Goal: Task Accomplishment & Management: Complete application form

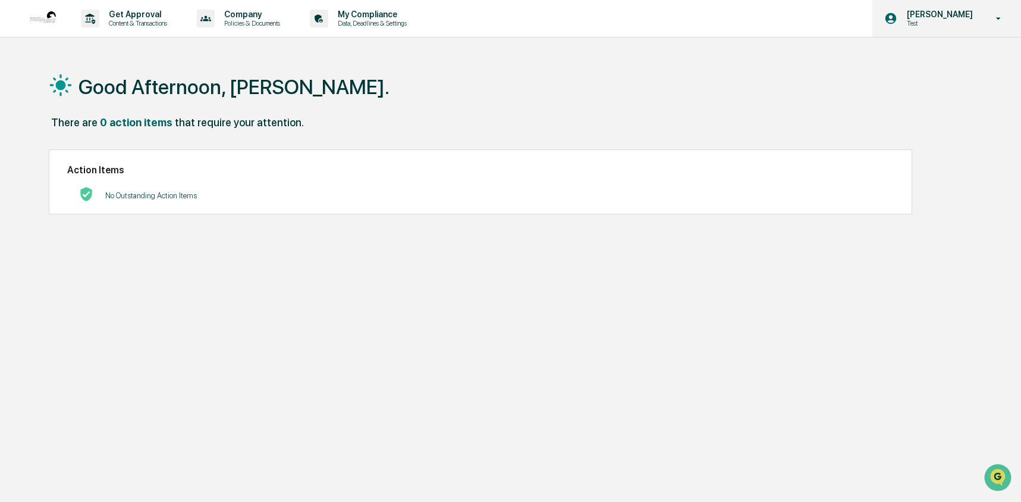
click at [970, 24] on p "Test" at bounding box center [939, 23] width 82 height 8
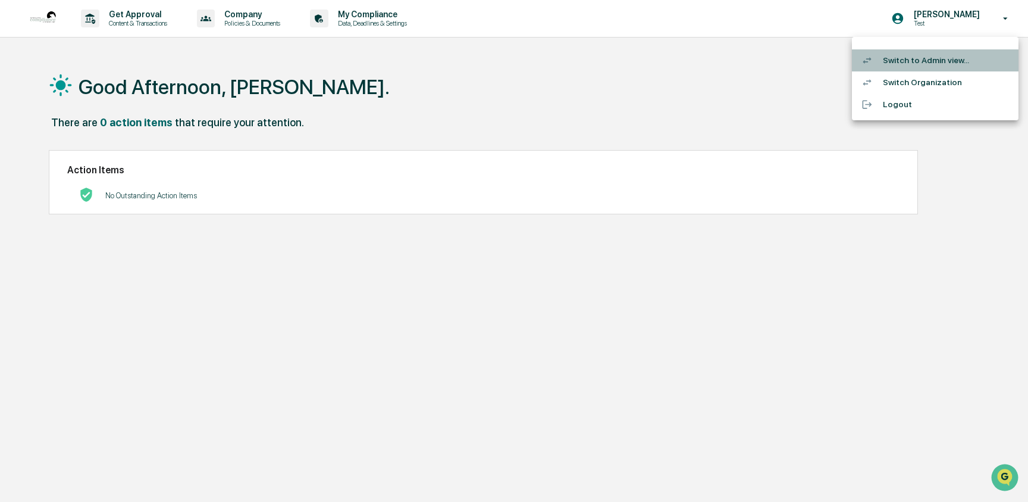
click at [960, 58] on li "Switch to Admin view..." at bounding box center [935, 60] width 167 height 22
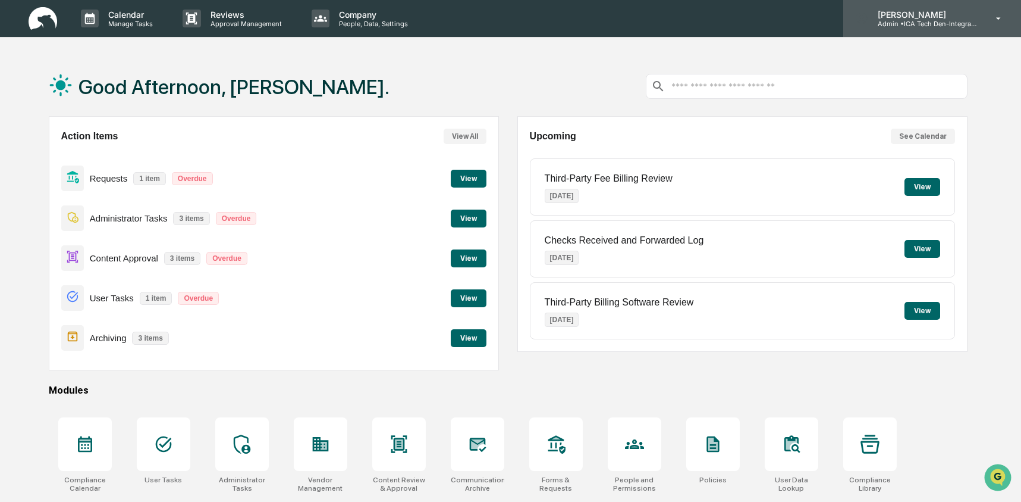
click at [961, 15] on p "[PERSON_NAME]" at bounding box center [924, 15] width 111 height 10
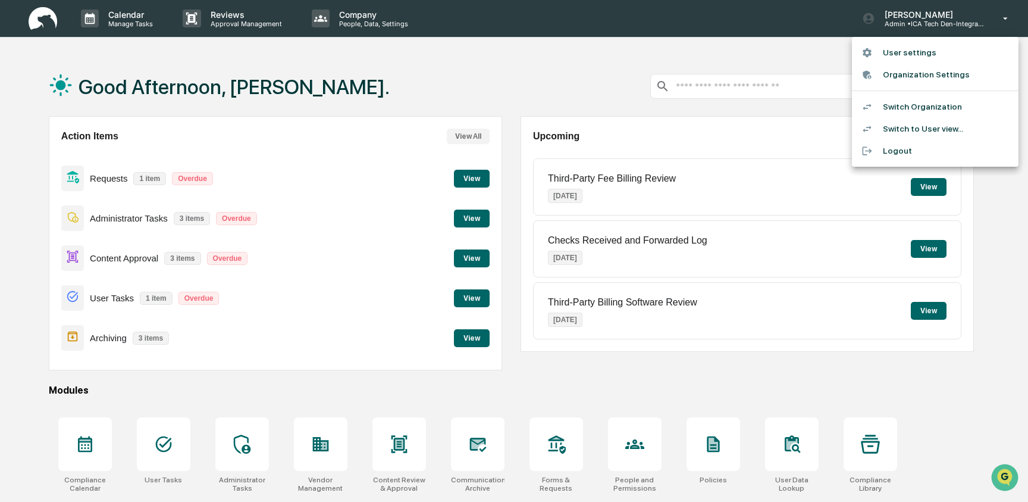
click at [161, 446] on div at bounding box center [514, 251] width 1028 height 502
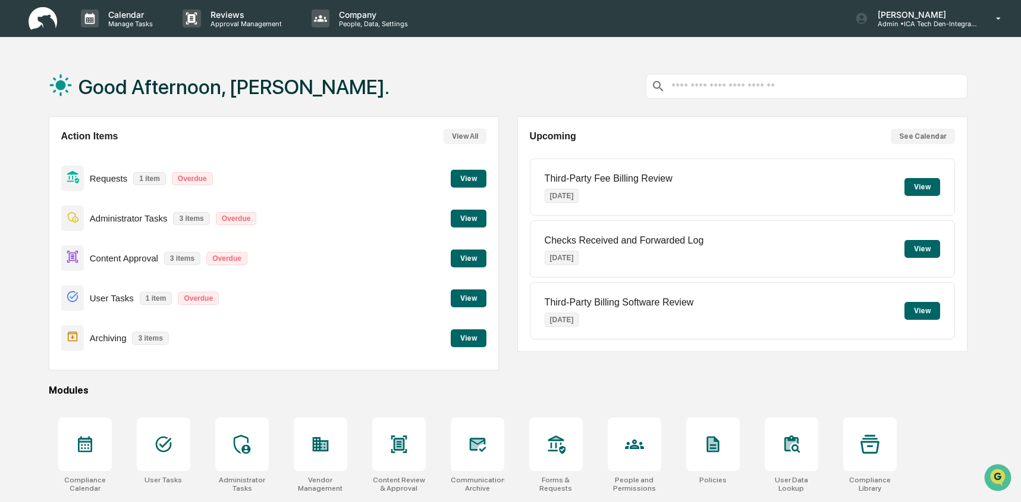
click at [155, 441] on icon at bounding box center [163, 443] width 19 height 19
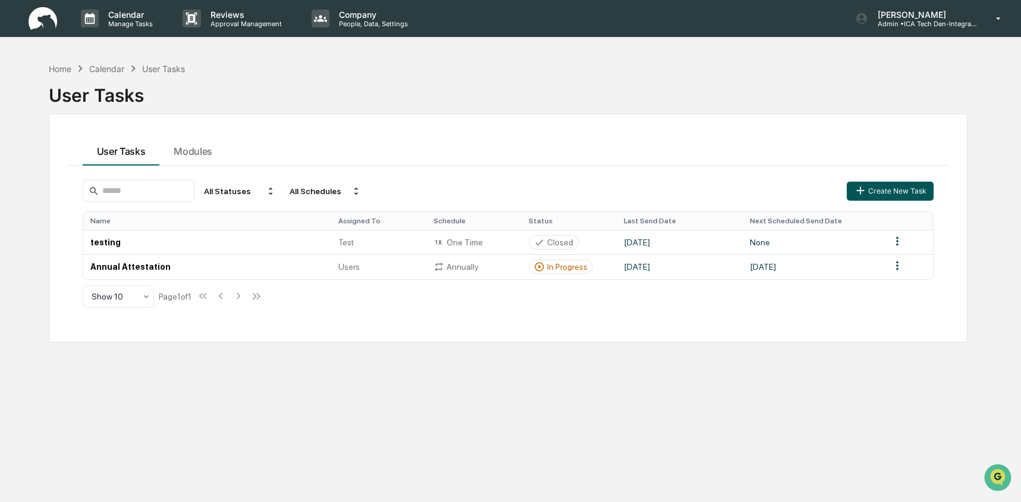
click at [879, 189] on button "Create New Task" at bounding box center [890, 190] width 87 height 19
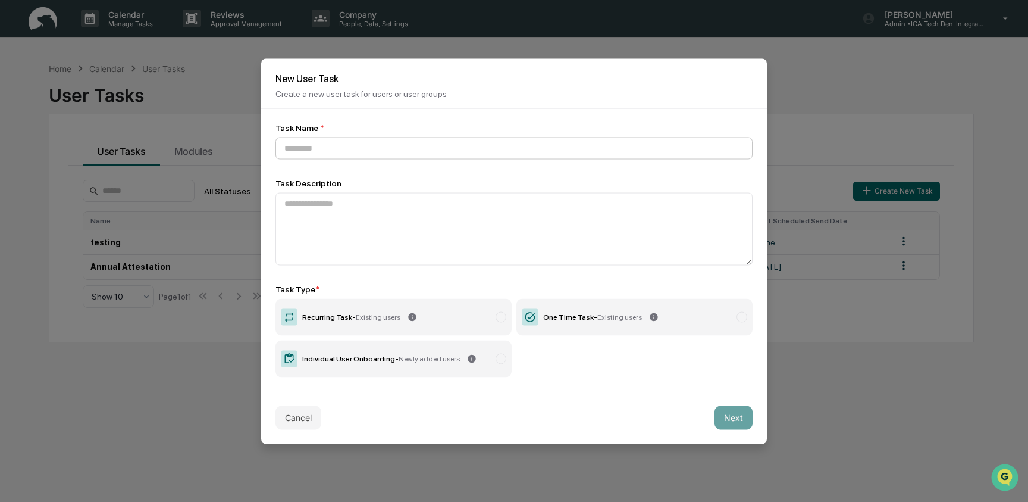
click at [314, 142] on input at bounding box center [513, 148] width 477 height 22
type input "**********"
click at [576, 318] on div "One Time Task - Existing users" at bounding box center [592, 316] width 99 height 8
click at [738, 418] on button "Next" at bounding box center [733, 417] width 38 height 24
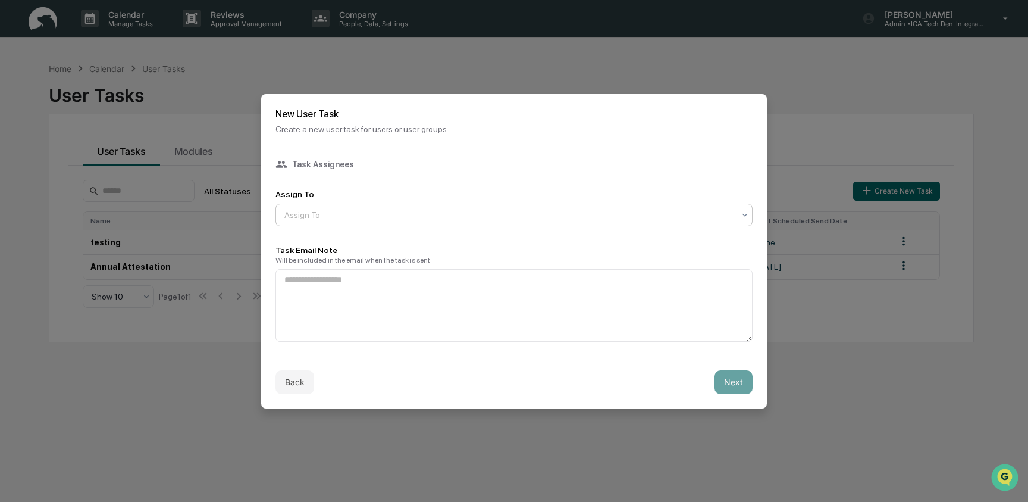
click at [330, 210] on div at bounding box center [509, 215] width 450 height 12
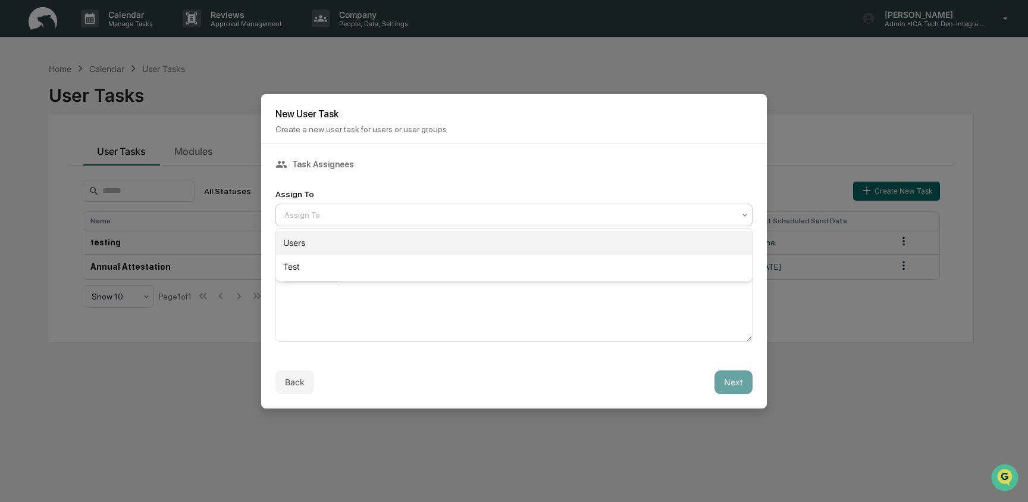
click at [336, 241] on div "Users" at bounding box center [514, 243] width 476 height 24
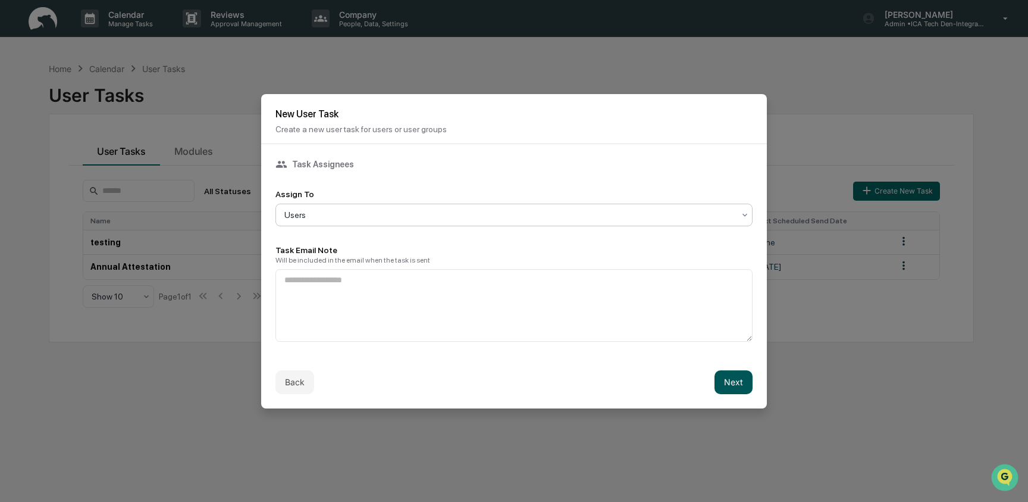
click at [749, 390] on button "Next" at bounding box center [733, 382] width 38 height 24
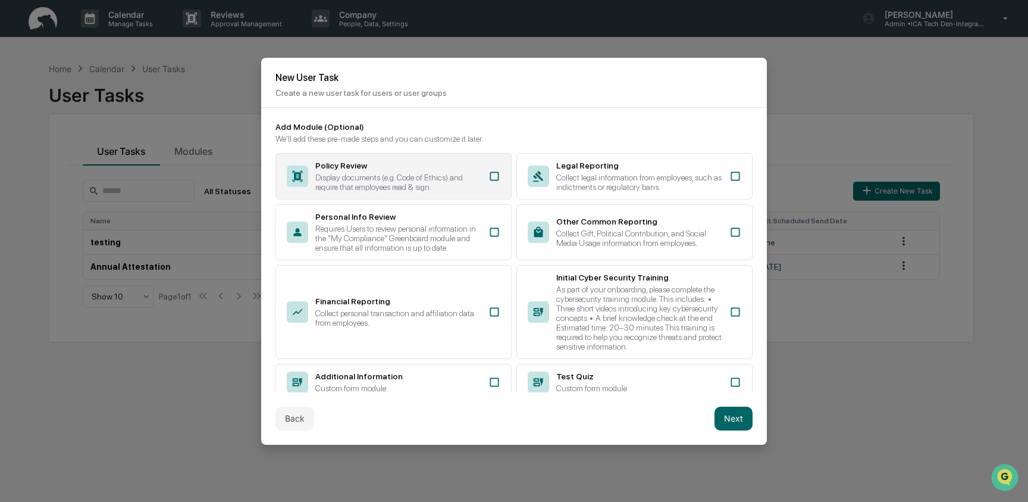
click at [383, 177] on div "Display documents (e.g. Code of Ethics) and require that employees read & sign." at bounding box center [398, 182] width 166 height 19
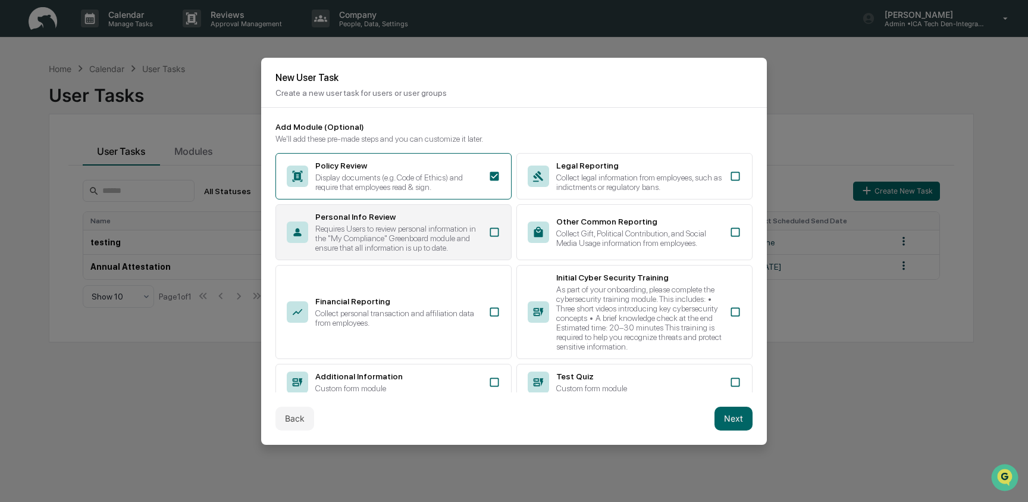
click at [371, 237] on div "Requires Users to review personal information in the "My Compliance" Greenboard…" at bounding box center [398, 238] width 166 height 29
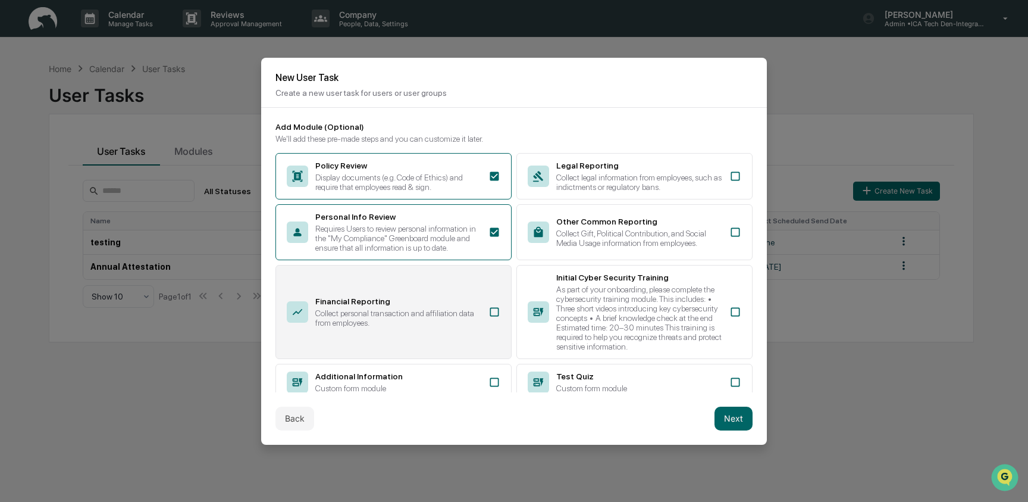
click at [388, 327] on div "Collect personal transaction and affiliation data from employees." at bounding box center [398, 317] width 166 height 19
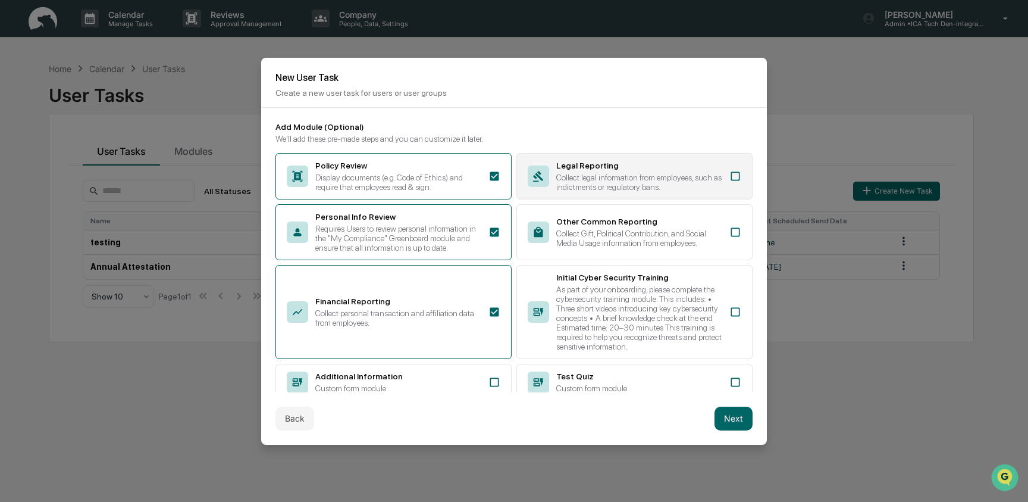
click at [675, 180] on div "Collect legal information from employees, such as indictments or regulatory ban…" at bounding box center [639, 182] width 166 height 19
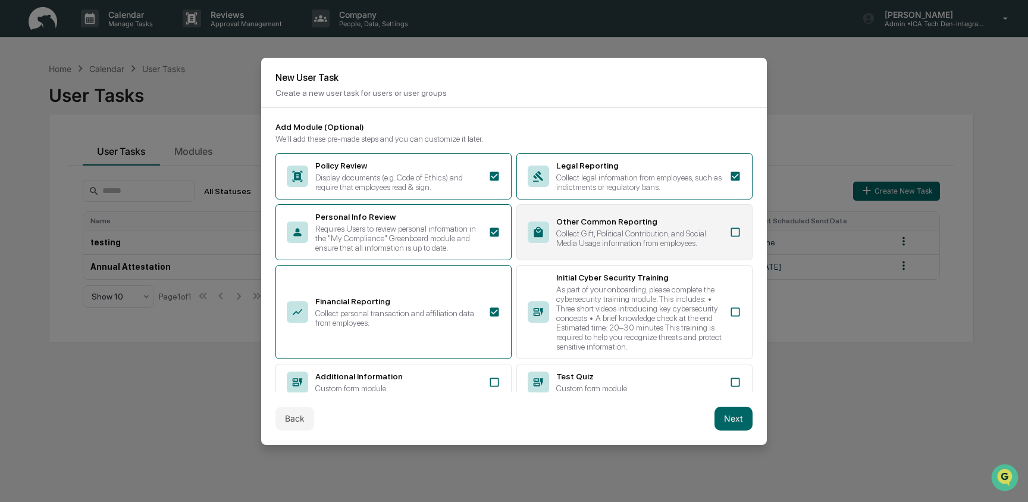
click at [672, 224] on div "Other Common Reporting" at bounding box center [639, 222] width 166 height 10
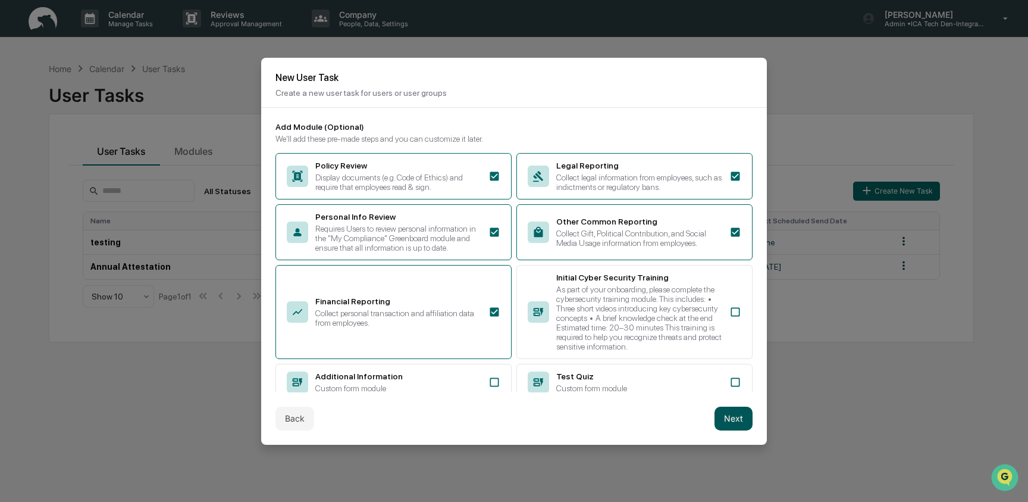
click at [737, 425] on button "Next" at bounding box center [733, 418] width 38 height 24
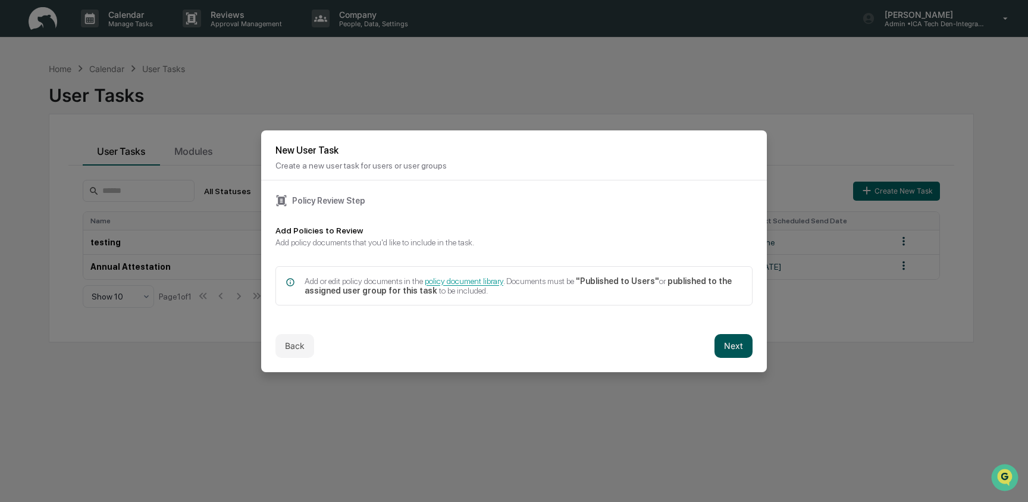
click at [737, 354] on button "Next" at bounding box center [733, 346] width 38 height 24
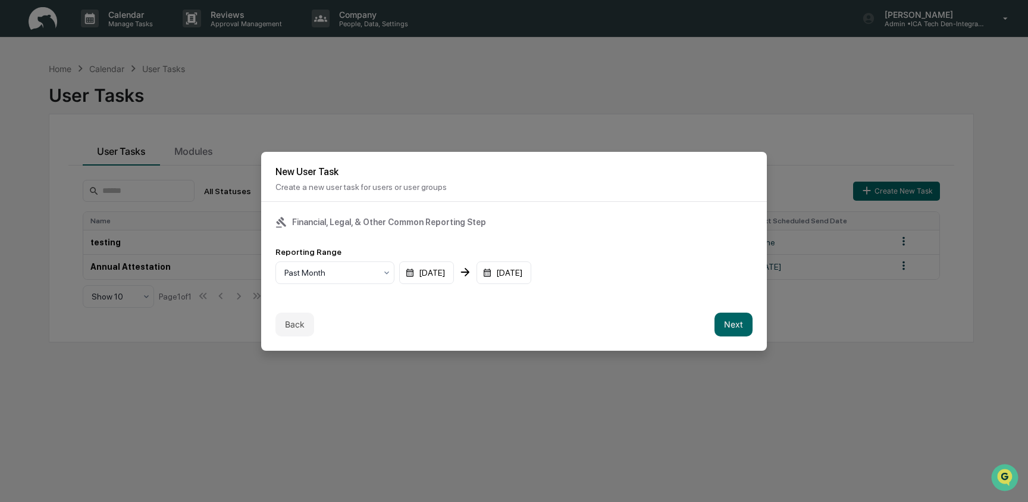
click at [738, 337] on div "Back Next" at bounding box center [514, 324] width 506 height 52
click at [737, 320] on button "Next" at bounding box center [733, 324] width 38 height 24
click at [309, 267] on div "mm/dd/yyyy" at bounding box center [312, 272] width 74 height 23
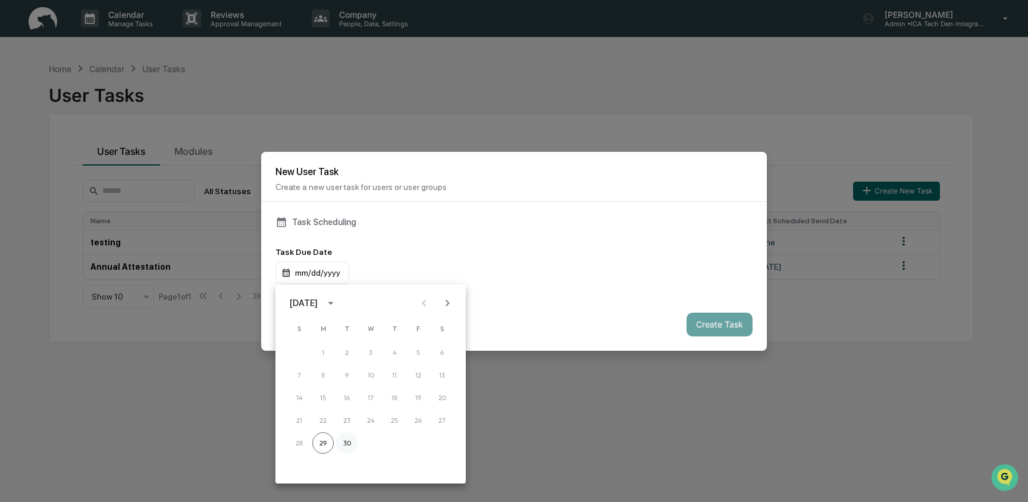
click at [344, 443] on button "30" at bounding box center [346, 442] width 21 height 21
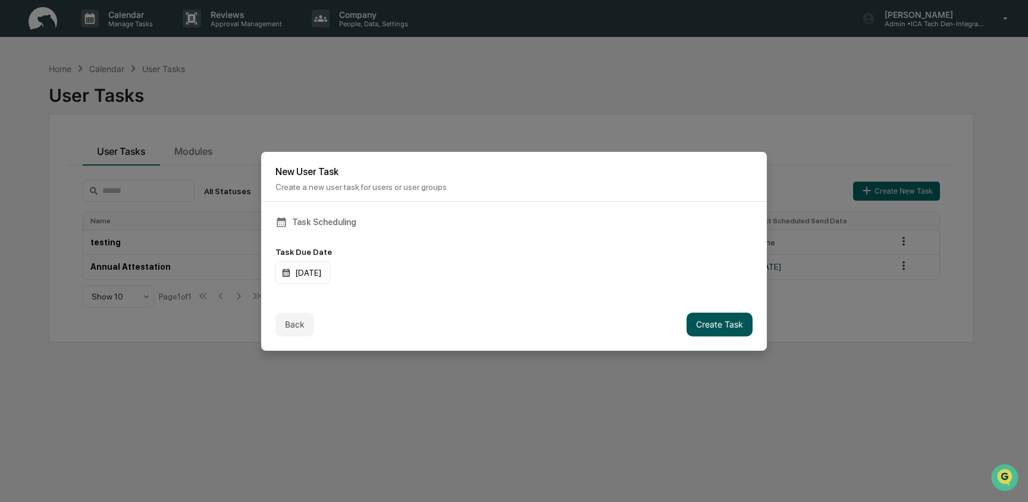
click at [707, 322] on button "Create Task" at bounding box center [720, 324] width 66 height 24
click at [306, 269] on div "09/30/2025" at bounding box center [302, 272] width 55 height 23
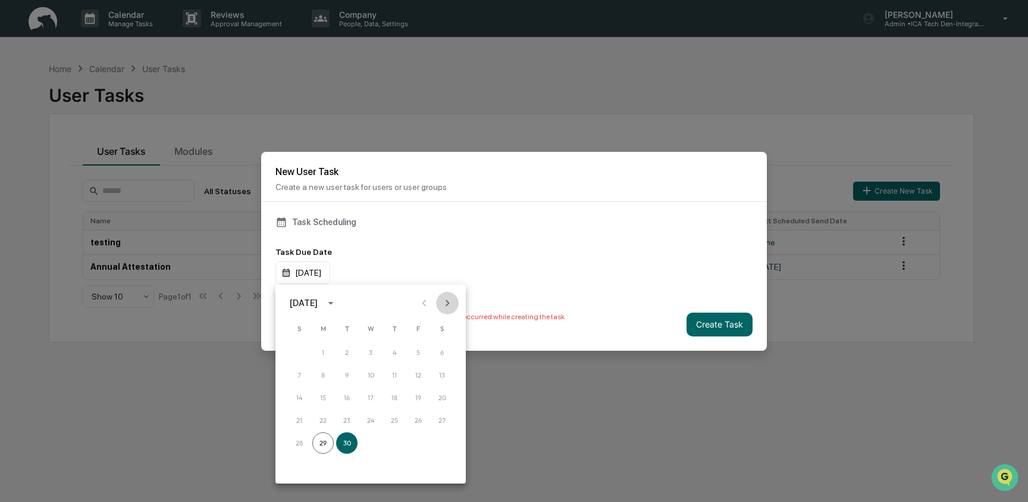
click at [444, 308] on icon "Next month" at bounding box center [447, 302] width 13 height 13
click at [424, 353] on button "3" at bounding box center [418, 351] width 21 height 21
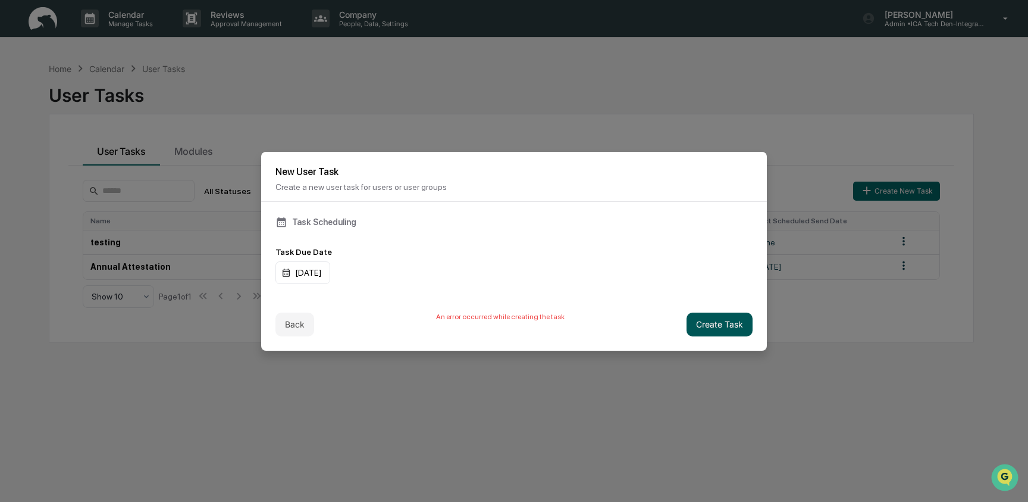
click at [732, 316] on button "Create Task" at bounding box center [720, 324] width 66 height 24
click at [283, 330] on button "Back" at bounding box center [294, 324] width 39 height 24
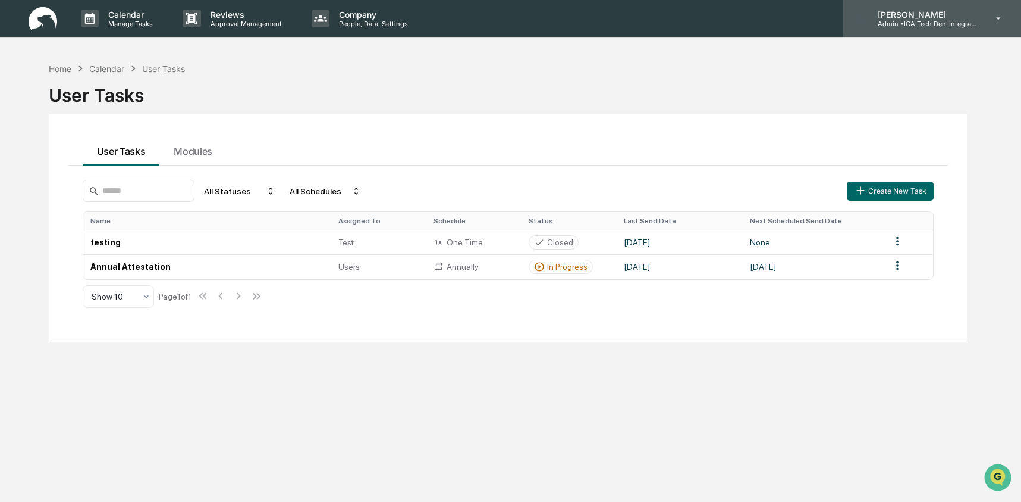
click at [970, 0] on div "Ashley Craddock Admin • ICA Tech Den-Integrated Compliance Advisors" at bounding box center [933, 18] width 178 height 37
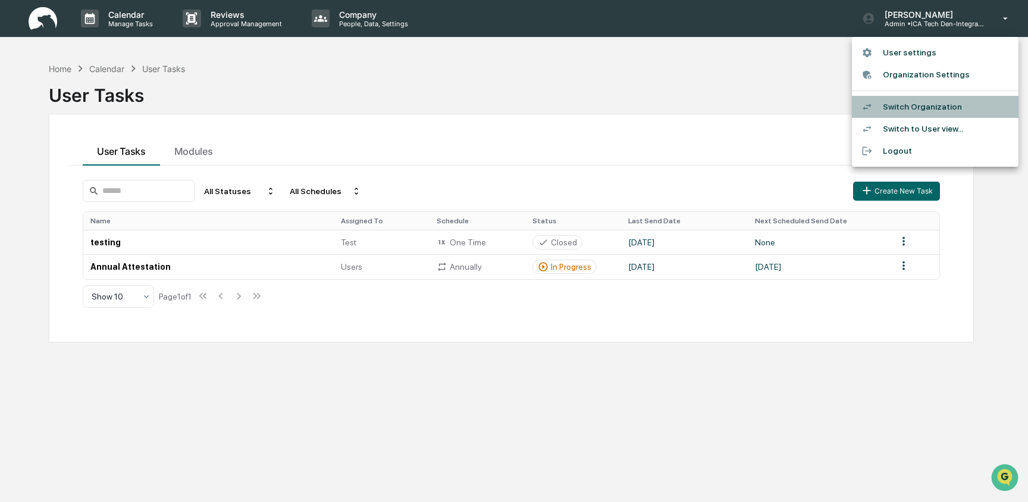
click at [924, 101] on li "Switch Organization" at bounding box center [935, 107] width 167 height 22
